Goal: Check status: Check status

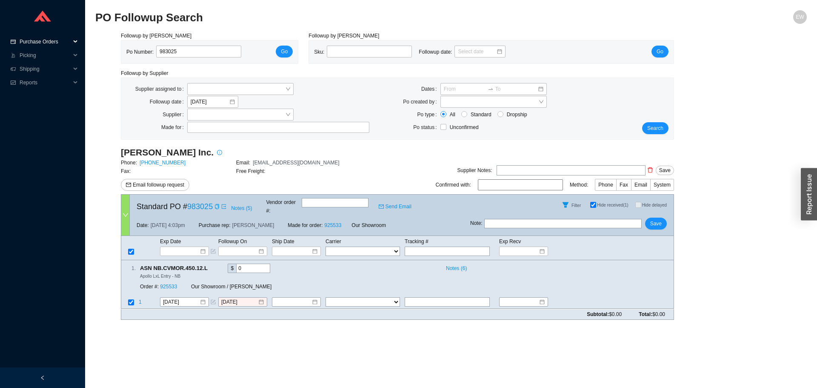
click at [62, 43] on span "Purchase Orders" at bounding box center [45, 42] width 51 height 14
click at [41, 69] on link "Followup" at bounding box center [30, 69] width 20 height 6
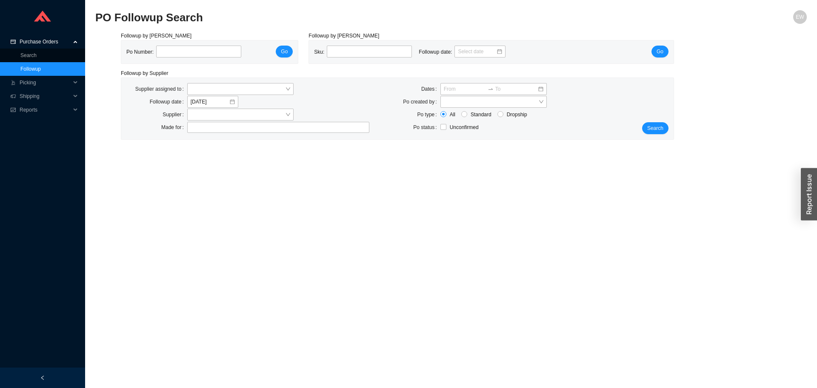
click at [25, 70] on link "Followup" at bounding box center [30, 69] width 20 height 6
paste input "985397"
type input "985397"
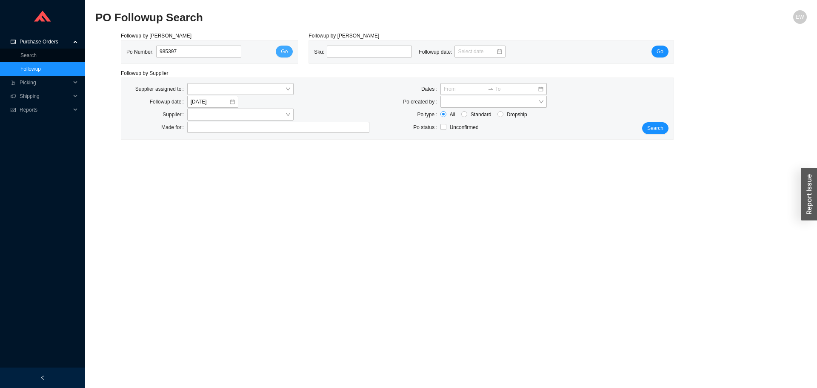
click at [284, 54] on span "Go" at bounding box center [284, 51] width 7 height 9
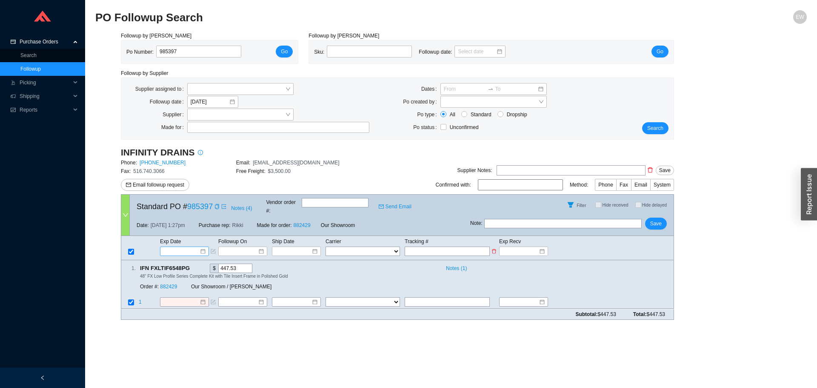
click at [207, 246] on div at bounding box center [184, 250] width 49 height 9
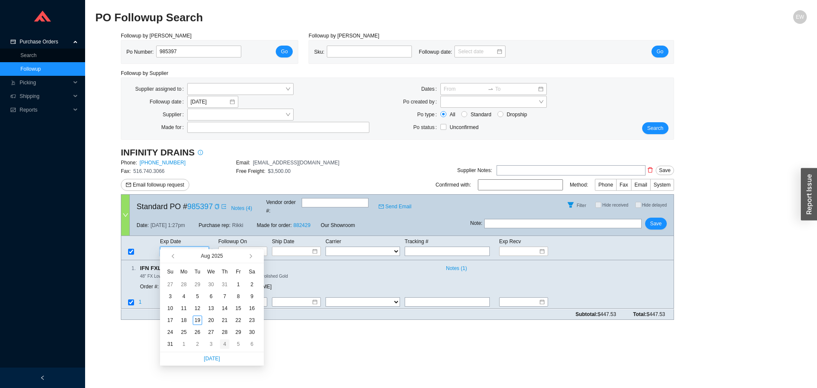
type input "[DATE]"
click at [226, 343] on div "4" at bounding box center [224, 343] width 9 height 9
type input "[DATE]"
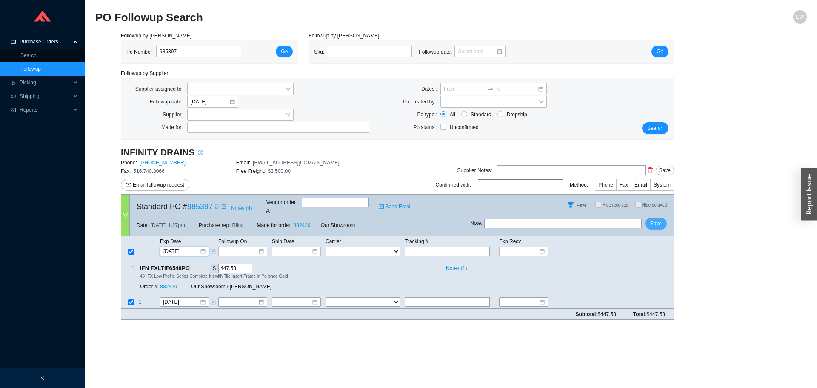
click at [661, 219] on span "Save" at bounding box center [655, 223] width 11 height 9
drag, startPoint x: 183, startPoint y: 50, endPoint x: 157, endPoint y: 49, distance: 26.8
click at [157, 49] on input "985397" at bounding box center [198, 52] width 85 height 12
paste input "983890"
type input "983890"
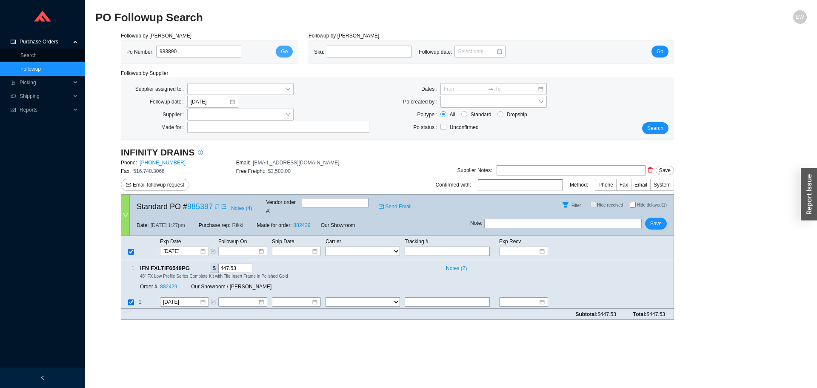
click at [284, 50] on span "Go" at bounding box center [284, 51] width 7 height 9
paste input "CE729925735CH"
type input "CE729925735CH"
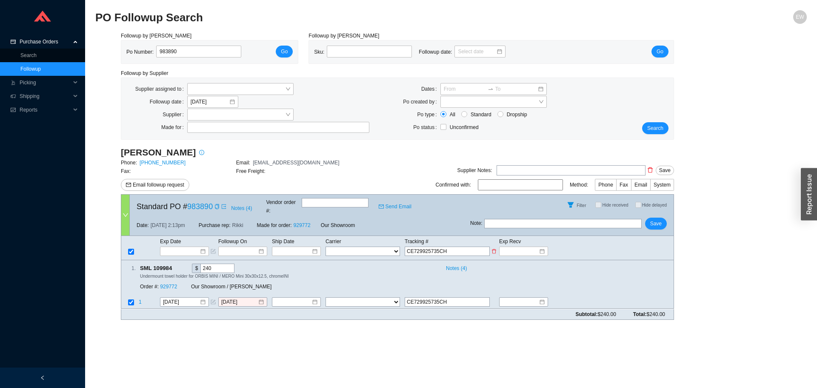
click at [373, 246] on select "FedEx UPS ---------------- 2 Day Transportation INC A&B Freight A. Duie Pyle AA…" at bounding box center [362, 250] width 74 height 9
select select "2"
click at [325, 246] on select "FedEx UPS ---------------- 2 Day Transportation INC A&B Freight A. Duie Pyle AA…" at bounding box center [362, 250] width 74 height 9
select select "2"
click at [306, 247] on input at bounding box center [293, 251] width 36 height 9
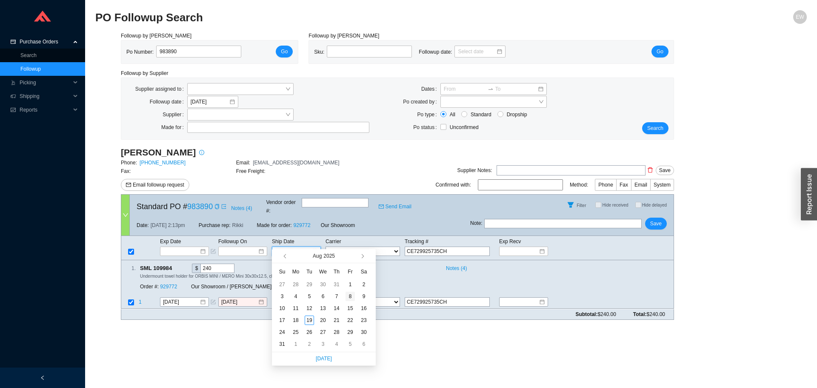
type input "[DATE]"
click at [354, 296] on div "8" at bounding box center [349, 295] width 9 height 9
type input "[DATE]"
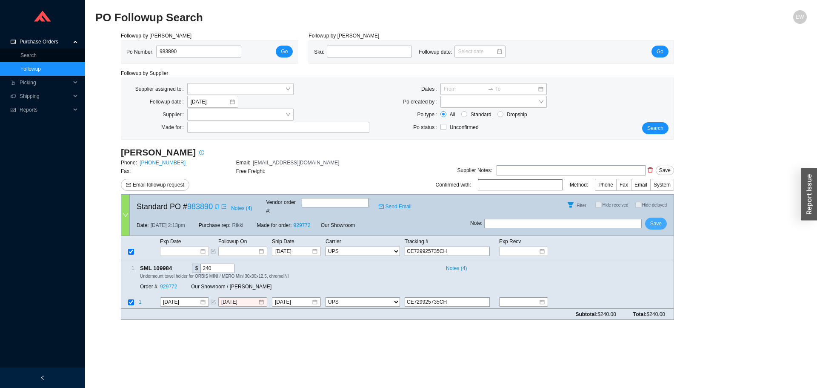
click at [660, 219] on span "Save" at bounding box center [655, 223] width 11 height 9
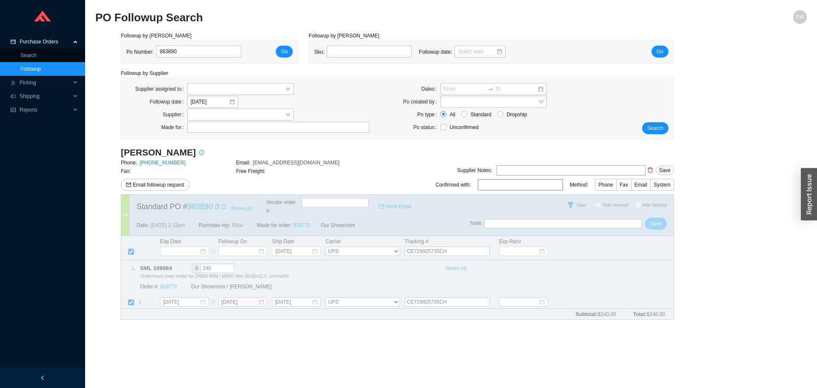
select select "2"
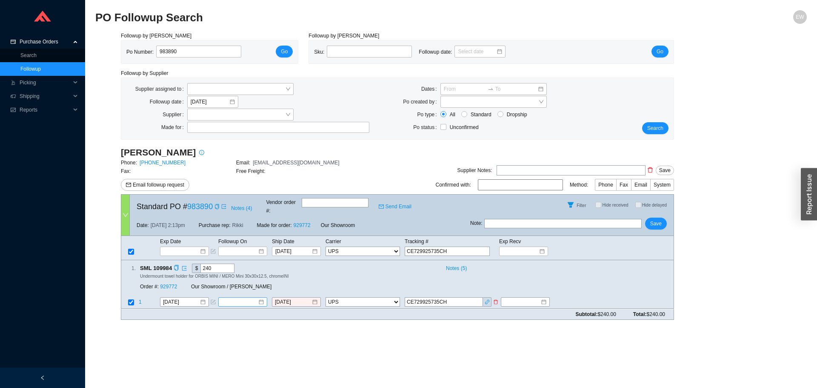
click at [33, 66] on link "Followup" at bounding box center [30, 69] width 20 height 6
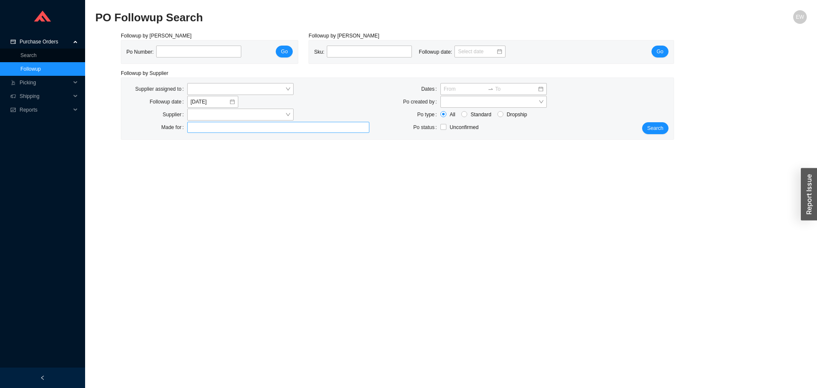
click at [199, 129] on div at bounding box center [274, 127] width 171 height 9
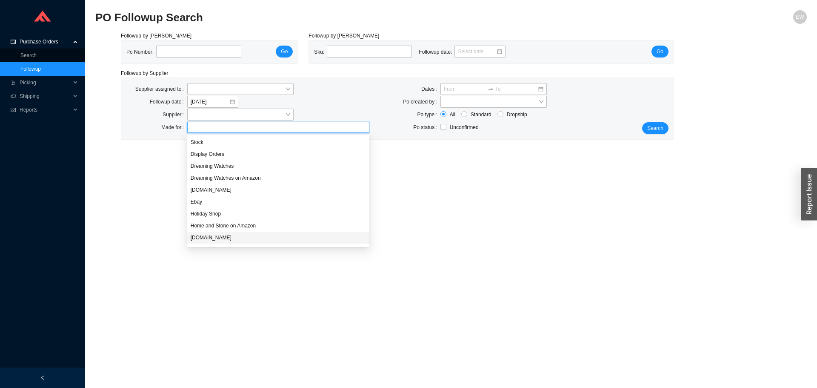
click at [223, 237] on div "[DOMAIN_NAME]" at bounding box center [278, 238] width 175 height 8
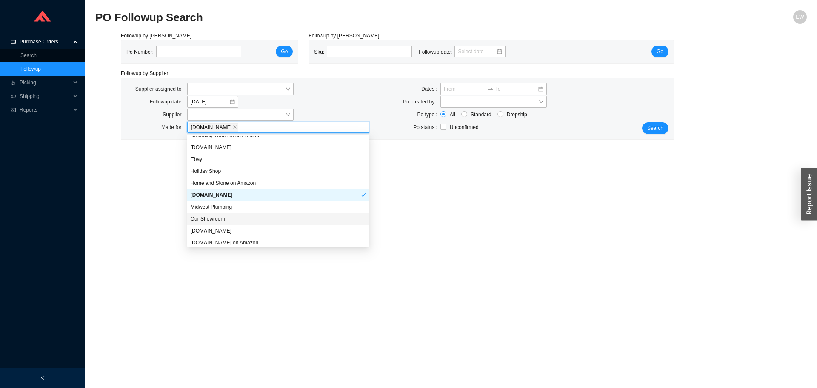
click at [224, 220] on div "Our Showroom" at bounding box center [278, 219] width 175 height 8
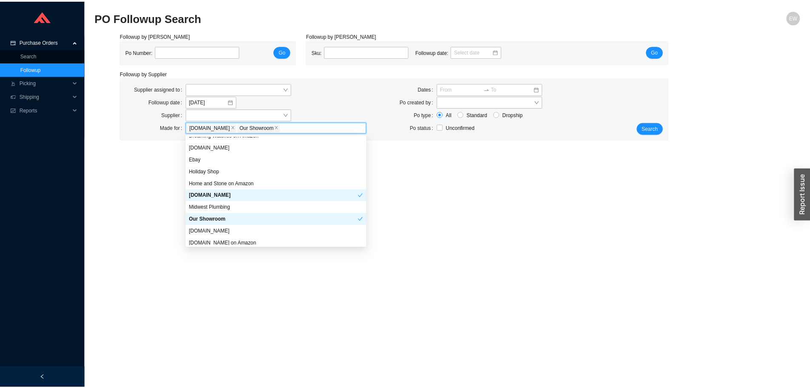
scroll to position [82, 0]
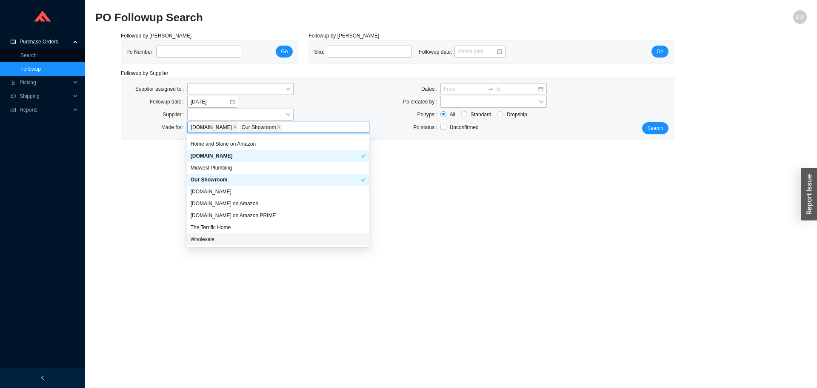
click at [224, 237] on div "Wholesale" at bounding box center [278, 239] width 175 height 8
click at [649, 124] on button "Search" at bounding box center [655, 128] width 26 height 12
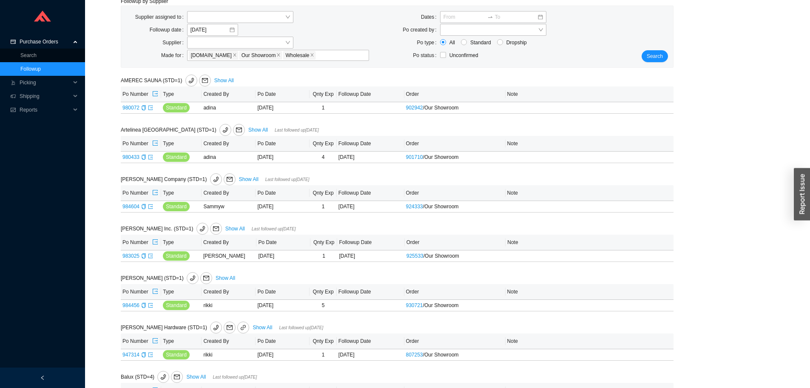
scroll to position [85, 0]
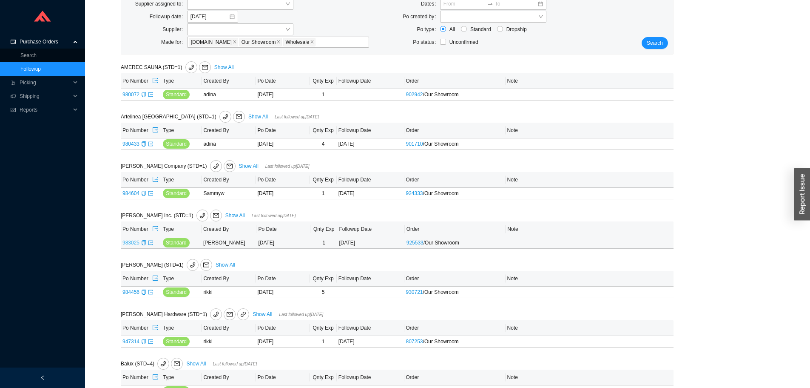
click at [128, 243] on link "983025" at bounding box center [131, 243] width 17 height 6
type input "983025"
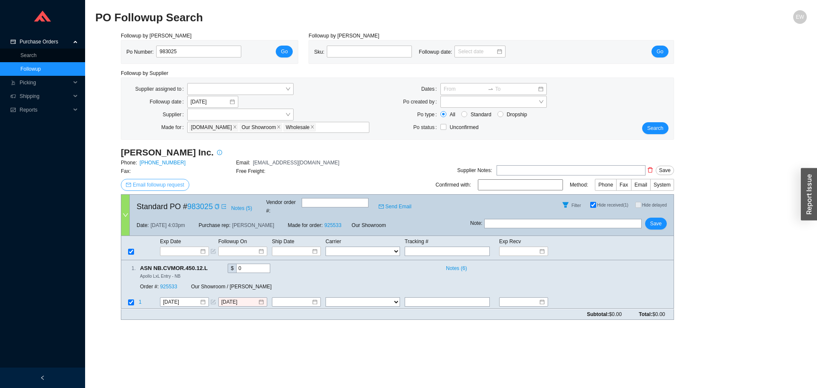
click at [170, 186] on span "Email followup request" at bounding box center [158, 184] width 51 height 9
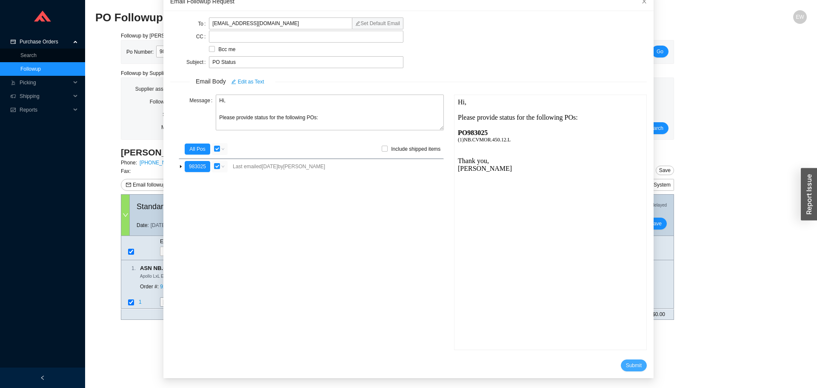
click at [626, 364] on span "Submit" at bounding box center [634, 365] width 16 height 9
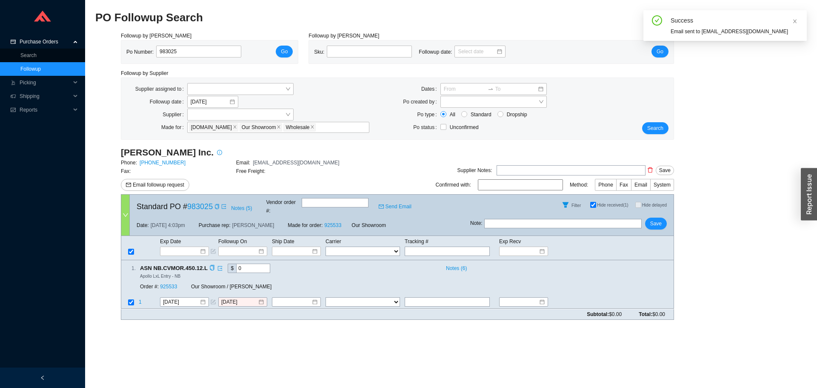
scroll to position [8, 0]
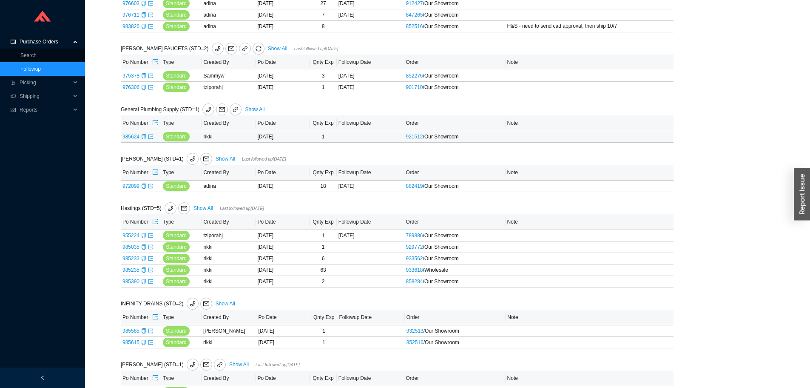
scroll to position [1064, 0]
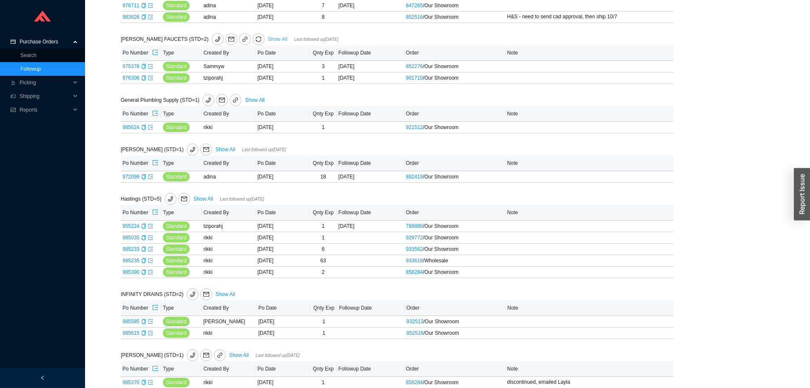
click at [268, 38] on link "Show All" at bounding box center [278, 39] width 20 height 6
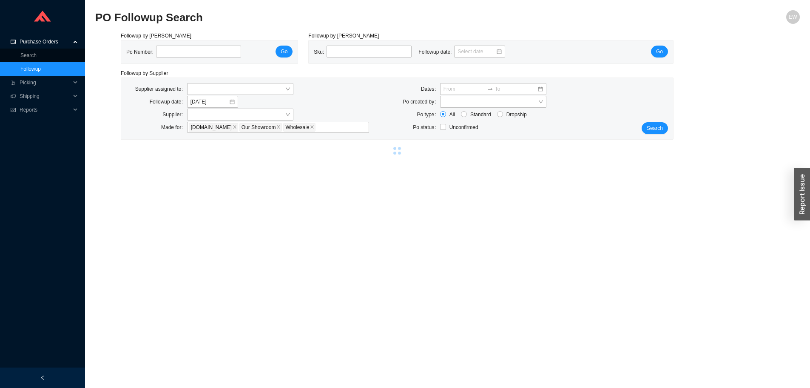
select select "2"
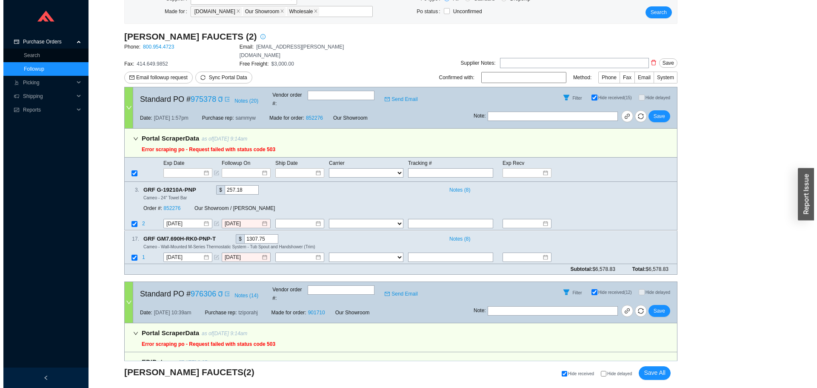
scroll to position [19, 0]
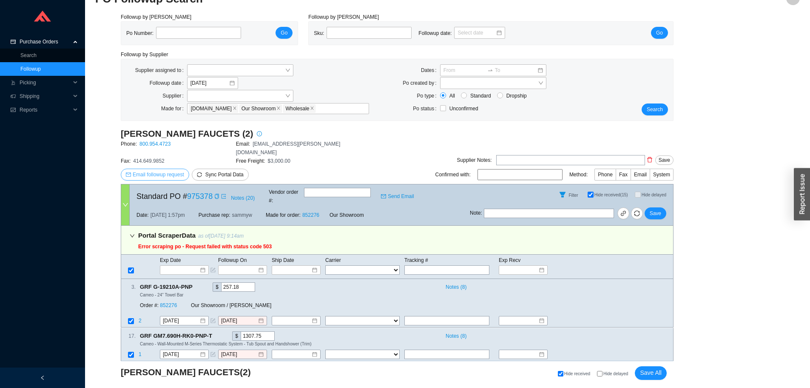
click at [160, 170] on span "Email followup request" at bounding box center [158, 174] width 51 height 9
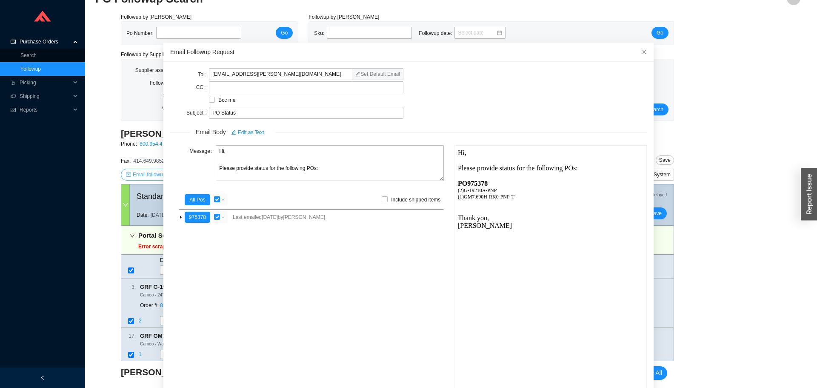
scroll to position [0, 0]
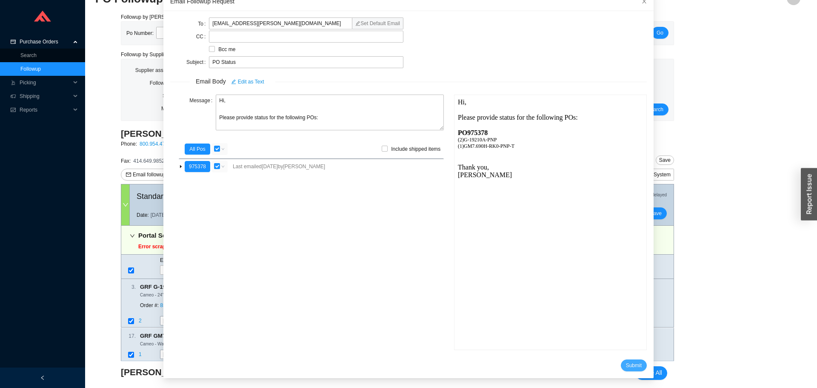
drag, startPoint x: 626, startPoint y: 367, endPoint x: 622, endPoint y: 364, distance: 4.5
click at [626, 367] on span "Submit" at bounding box center [634, 365] width 16 height 9
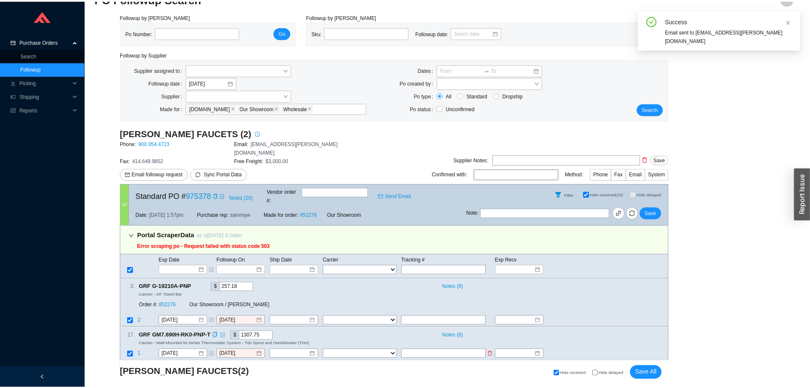
scroll to position [8, 0]
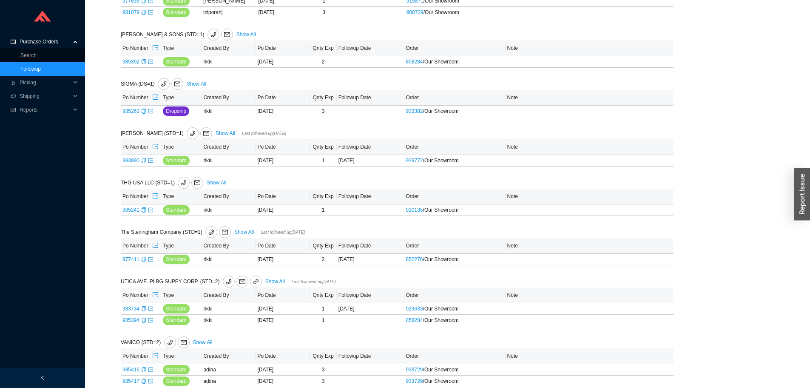
scroll to position [1702, 0]
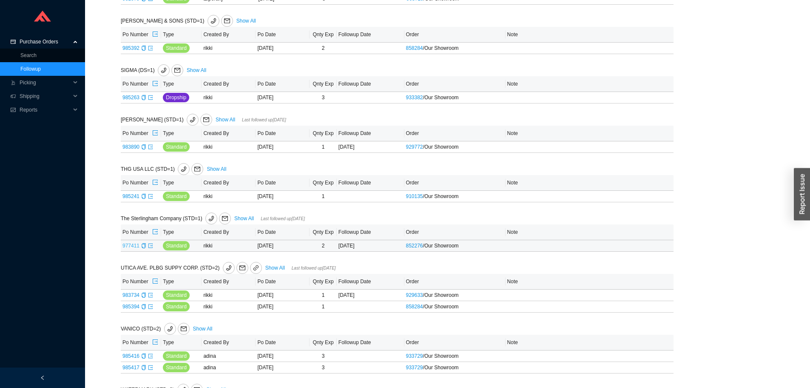
click at [136, 245] on link "977411" at bounding box center [131, 246] width 17 height 6
type input "977411"
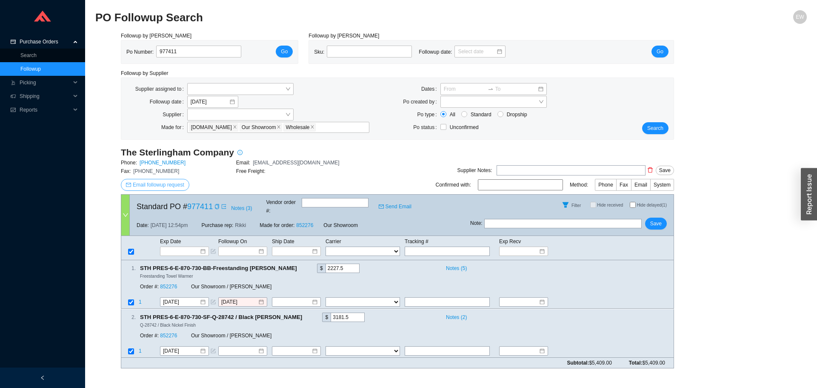
click at [156, 183] on span "Email followup request" at bounding box center [158, 184] width 51 height 9
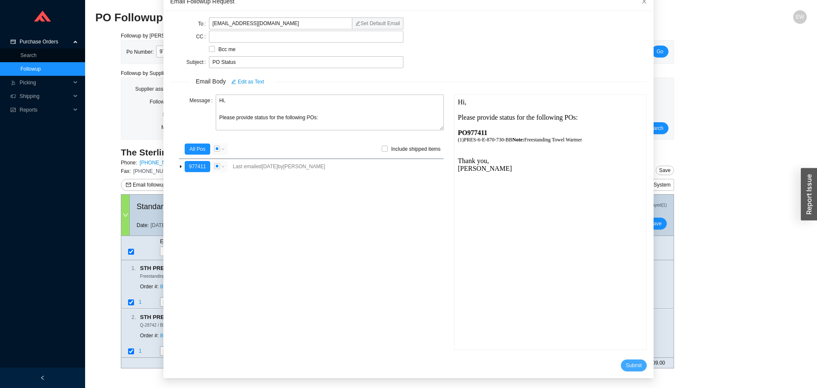
click at [626, 364] on span "Submit" at bounding box center [634, 365] width 16 height 9
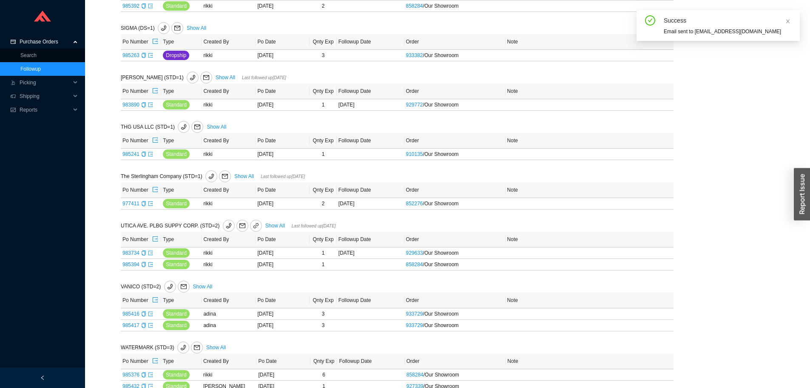
scroll to position [1744, 0]
click at [131, 254] on link "983734" at bounding box center [131, 252] width 17 height 6
type input "983734"
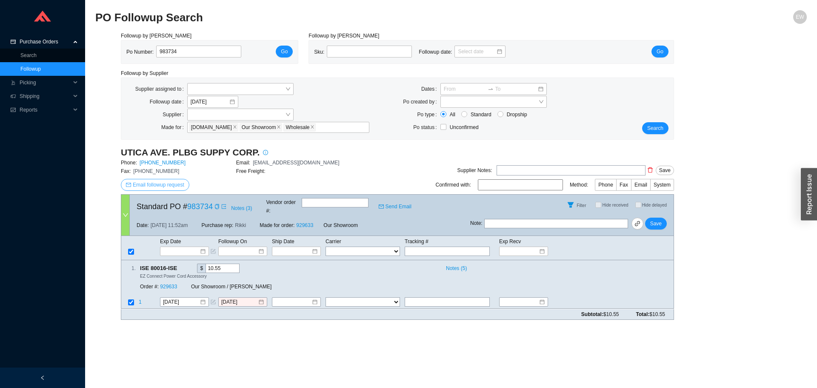
click at [161, 183] on span "Email followup request" at bounding box center [158, 184] width 51 height 9
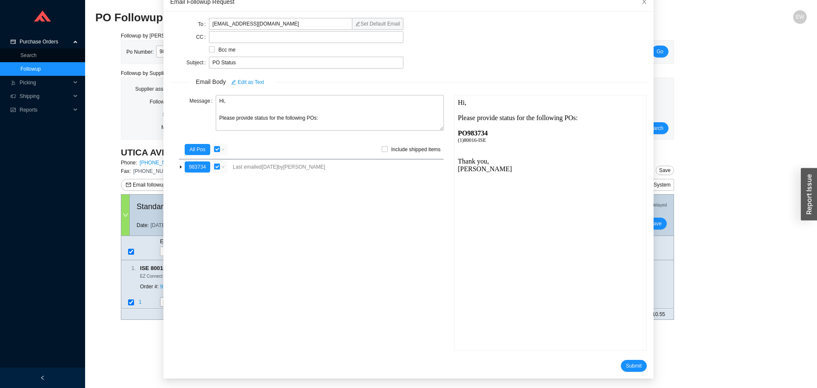
scroll to position [51, 0]
click at [621, 359] on button "Submit" at bounding box center [634, 365] width 26 height 12
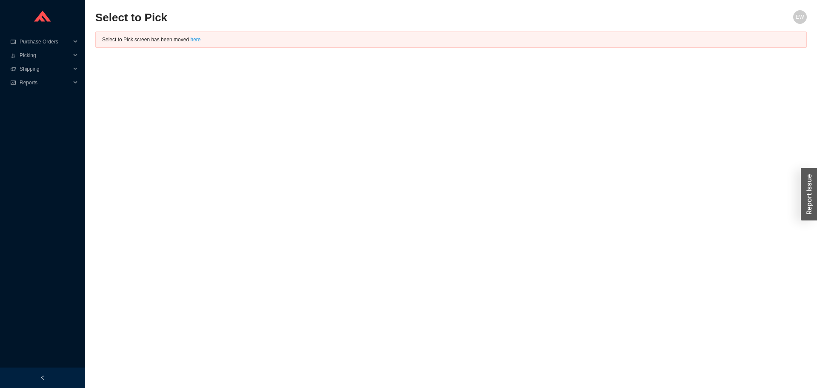
click at [49, 33] on div at bounding box center [42, 17] width 85 height 35
click at [51, 38] on span "Purchase Orders" at bounding box center [45, 42] width 51 height 14
click at [41, 69] on link "Followup" at bounding box center [30, 69] width 20 height 6
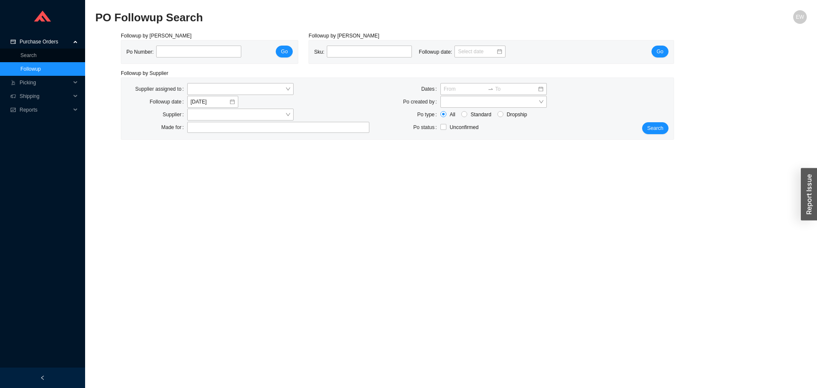
click at [34, 71] on link "Followup" at bounding box center [30, 69] width 20 height 6
drag, startPoint x: 191, startPoint y: 42, endPoint x: 187, endPoint y: 50, distance: 9.1
paste input "977411"
type input "977411"
click at [279, 55] on button "Go" at bounding box center [284, 52] width 17 height 12
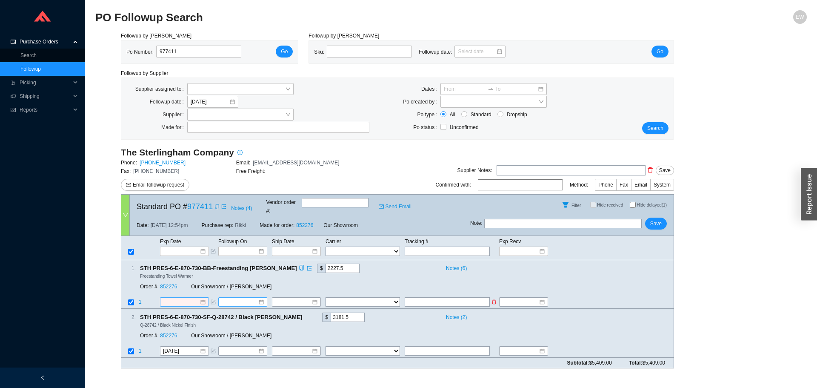
click at [204, 298] on div at bounding box center [184, 302] width 43 height 9
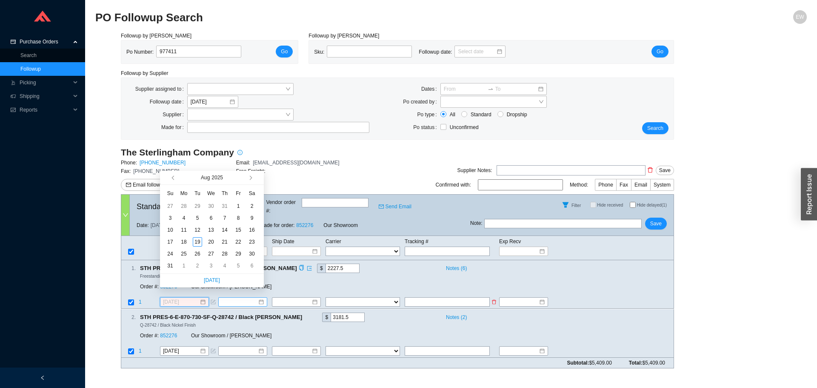
type input "[DATE]"
click at [228, 266] on div "4" at bounding box center [224, 265] width 9 height 9
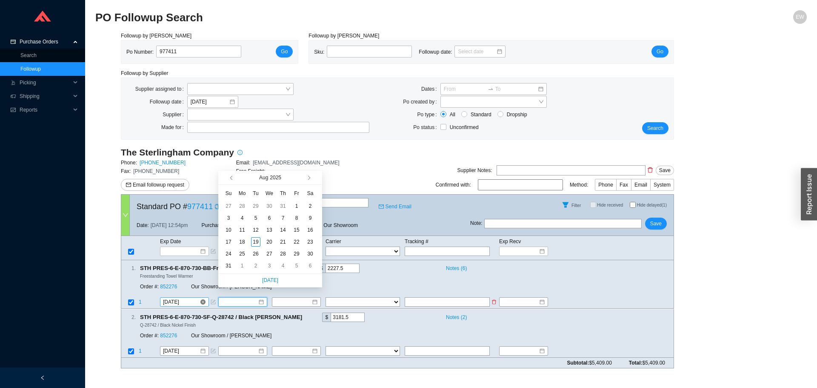
click at [246, 298] on input at bounding box center [239, 302] width 37 height 9
type input "[DATE]"
click at [232, 264] on div "31" at bounding box center [228, 265] width 9 height 9
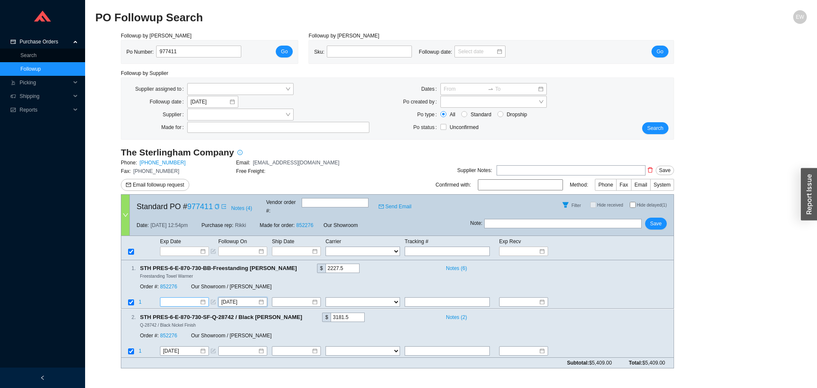
click at [204, 298] on div at bounding box center [184, 302] width 43 height 9
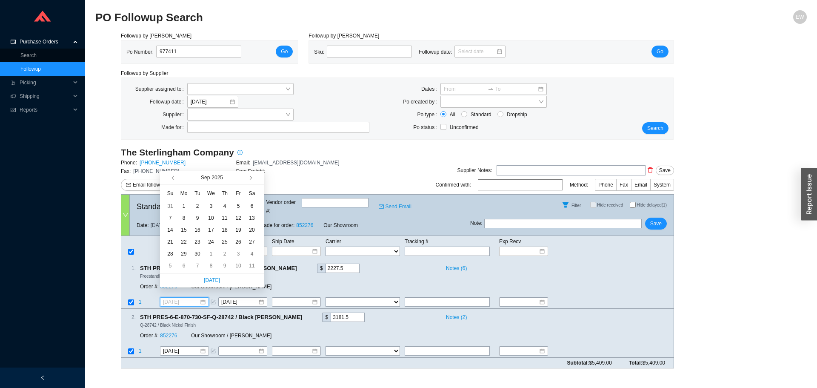
type input "[DATE]"
click at [251, 176] on button "button" at bounding box center [250, 178] width 8 height 14
type input "[DATE]"
click at [183, 229] on div "13" at bounding box center [183, 229] width 9 height 9
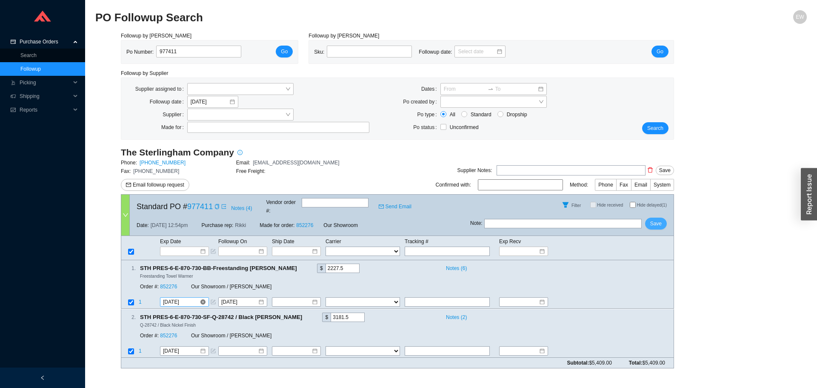
click at [648, 217] on button "Save" at bounding box center [656, 223] width 22 height 12
drag, startPoint x: 185, startPoint y: 49, endPoint x: 139, endPoint y: 47, distance: 46.0
click at [142, 49] on div "Po Number: 977411" at bounding box center [187, 52] width 122 height 13
paste input "983734"
type input "983734"
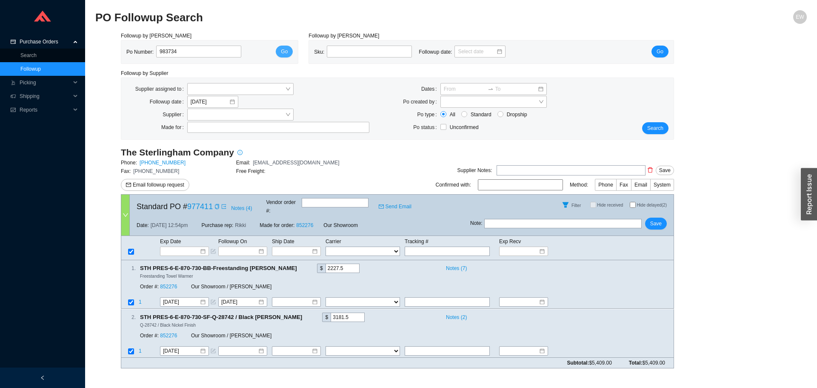
click at [276, 50] on div "Po Number: 983734 Go" at bounding box center [209, 52] width 166 height 13
click at [281, 51] on button "Go" at bounding box center [284, 52] width 17 height 12
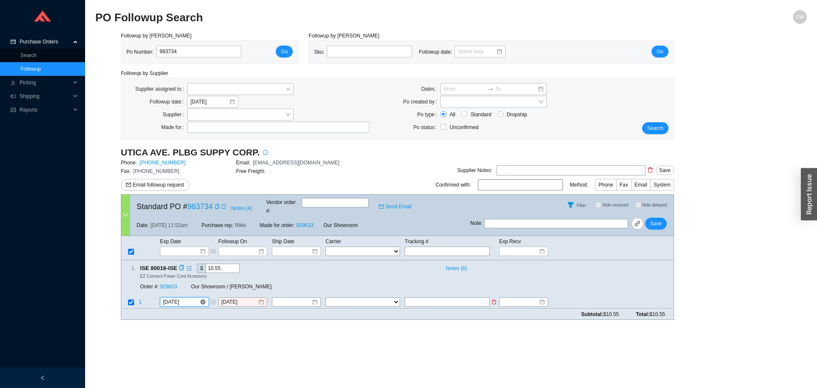
click at [194, 298] on input "[DATE]" at bounding box center [181, 302] width 37 height 9
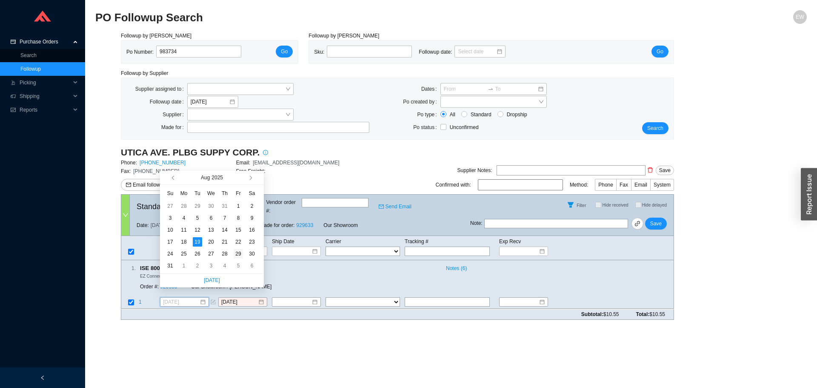
type input "[DATE]"
click at [236, 256] on div "29" at bounding box center [238, 253] width 9 height 9
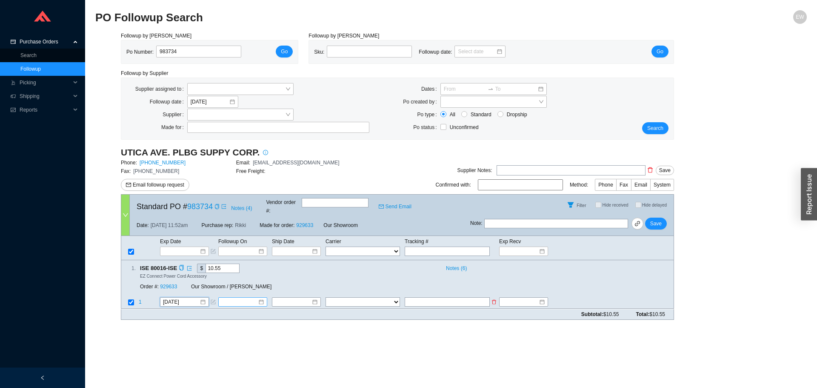
click at [258, 298] on div at bounding box center [242, 302] width 43 height 9
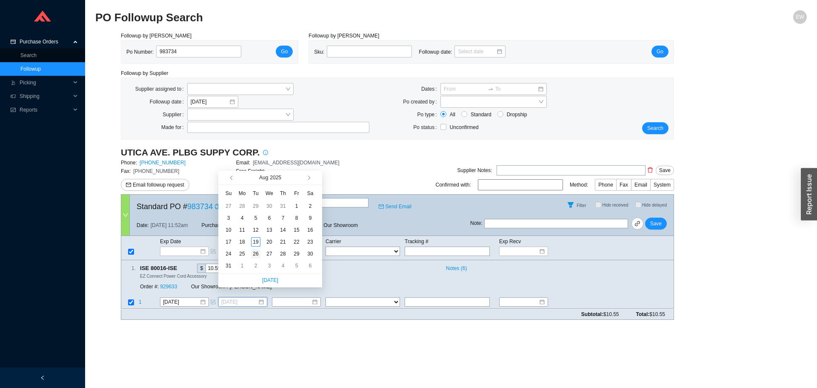
type input "[DATE]"
click at [253, 254] on div "26" at bounding box center [255, 253] width 9 height 9
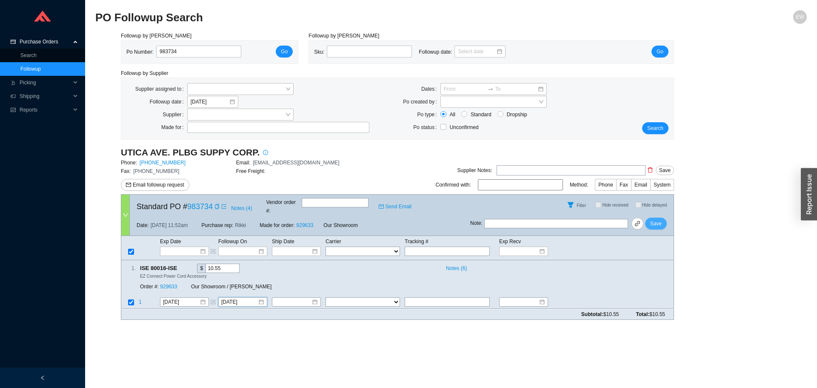
click at [660, 219] on span "Save" at bounding box center [655, 223] width 11 height 9
click at [37, 52] on link "Search" at bounding box center [28, 55] width 16 height 6
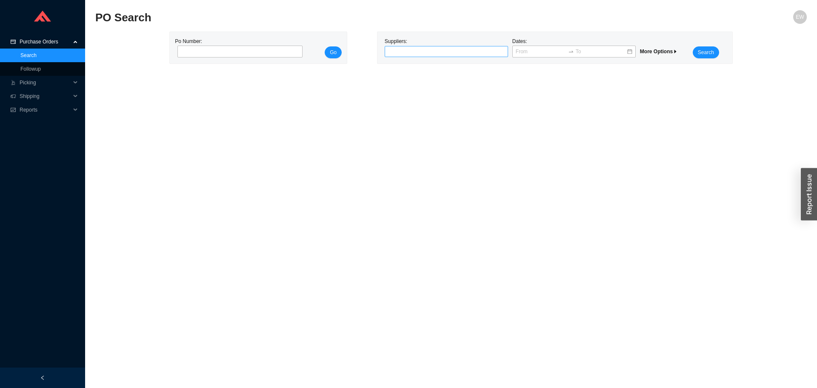
click at [436, 50] on div at bounding box center [442, 51] width 113 height 9
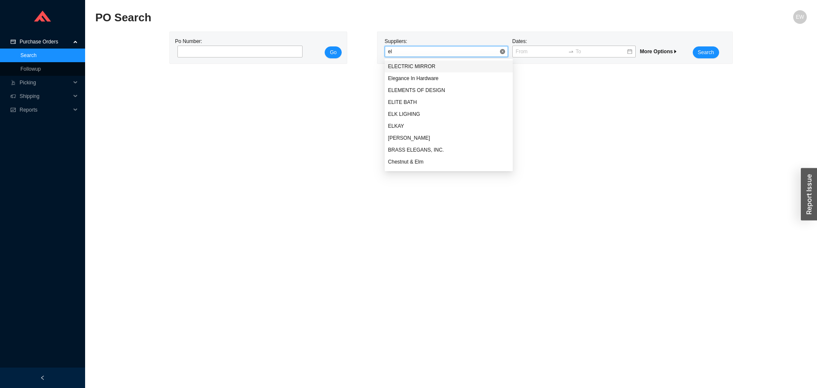
type input "elk"
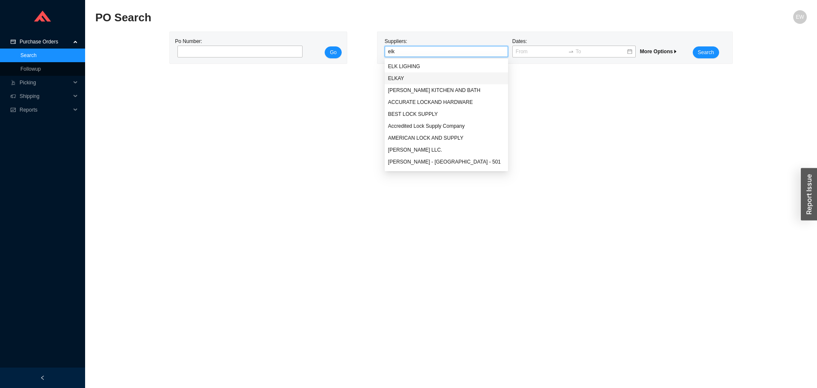
click at [434, 75] on div "ELKAY" at bounding box center [446, 78] width 117 height 8
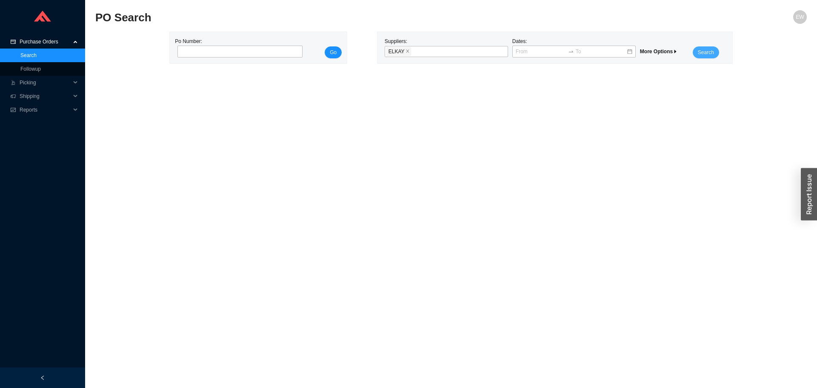
click at [709, 49] on span "Search" at bounding box center [706, 52] width 16 height 9
